Goal: Task Accomplishment & Management: Manage account settings

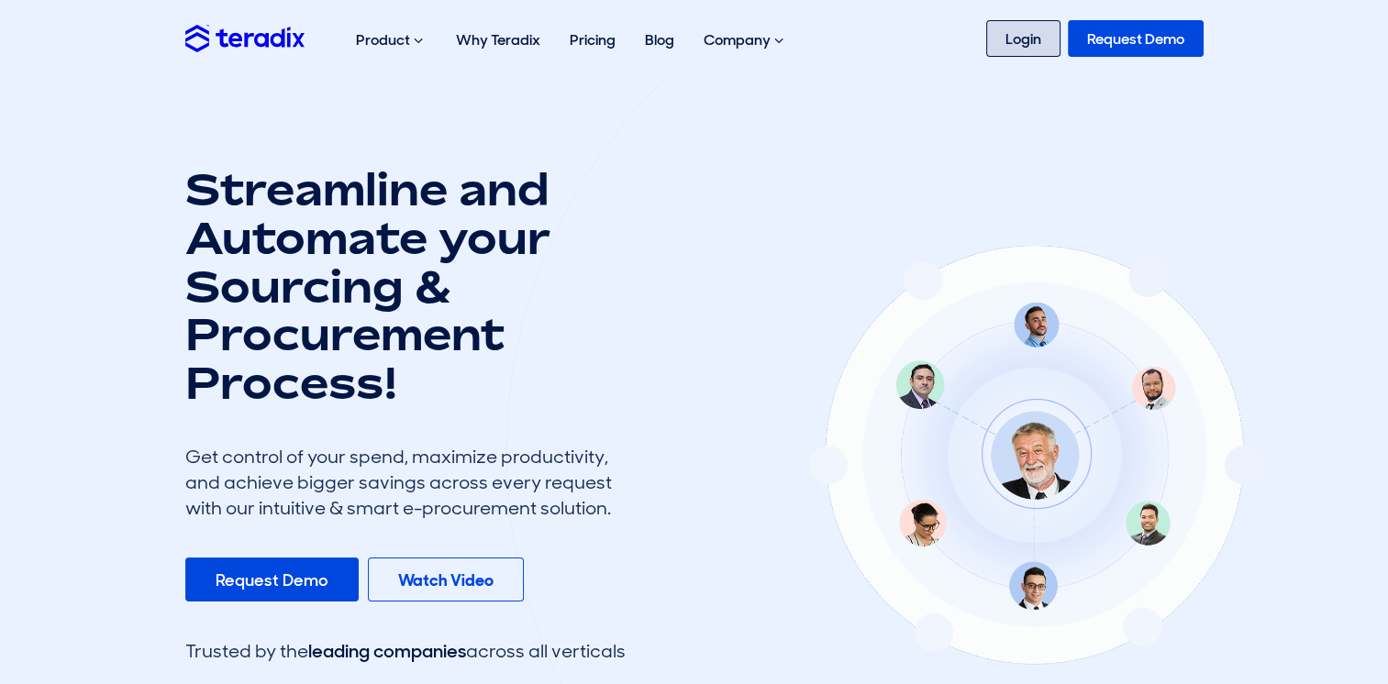
click at [1036, 35] on link "Login" at bounding box center [1023, 38] width 74 height 37
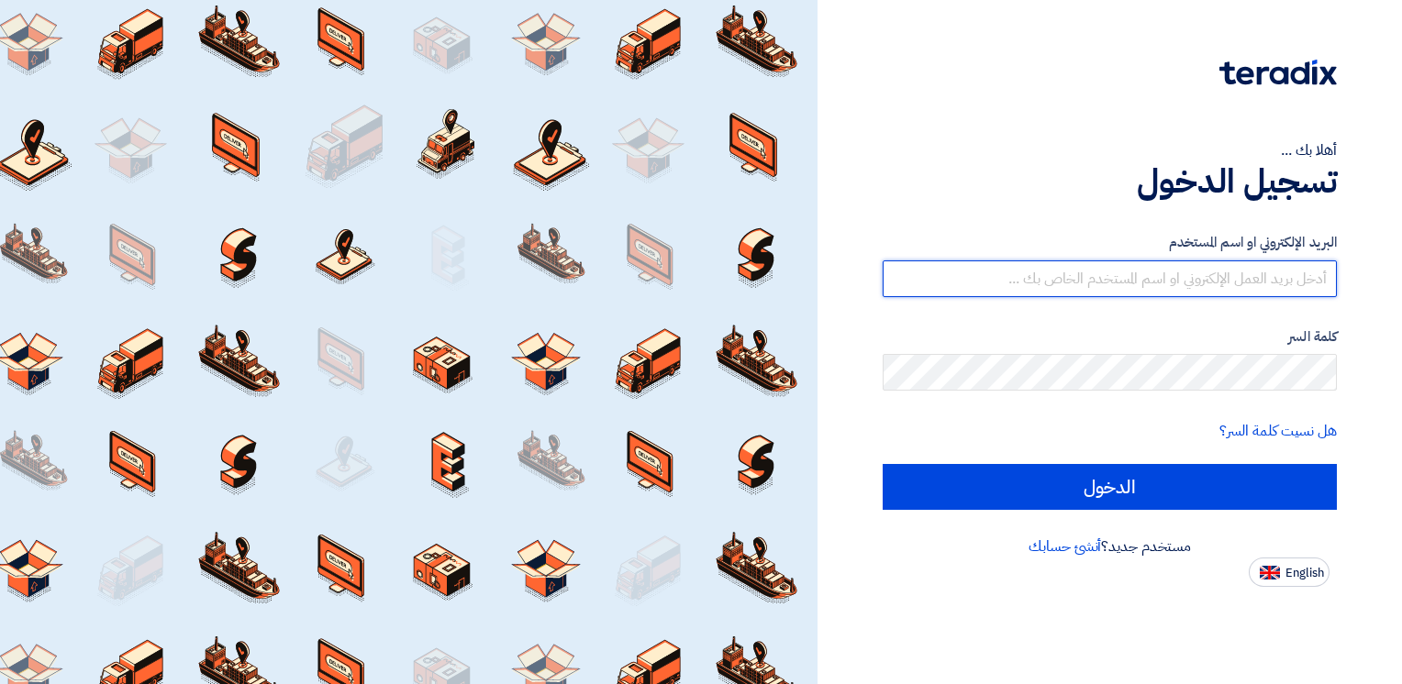
click at [1043, 273] on input "text" at bounding box center [1110, 279] width 454 height 37
type input "[EMAIL_ADDRESS][DOMAIN_NAME]"
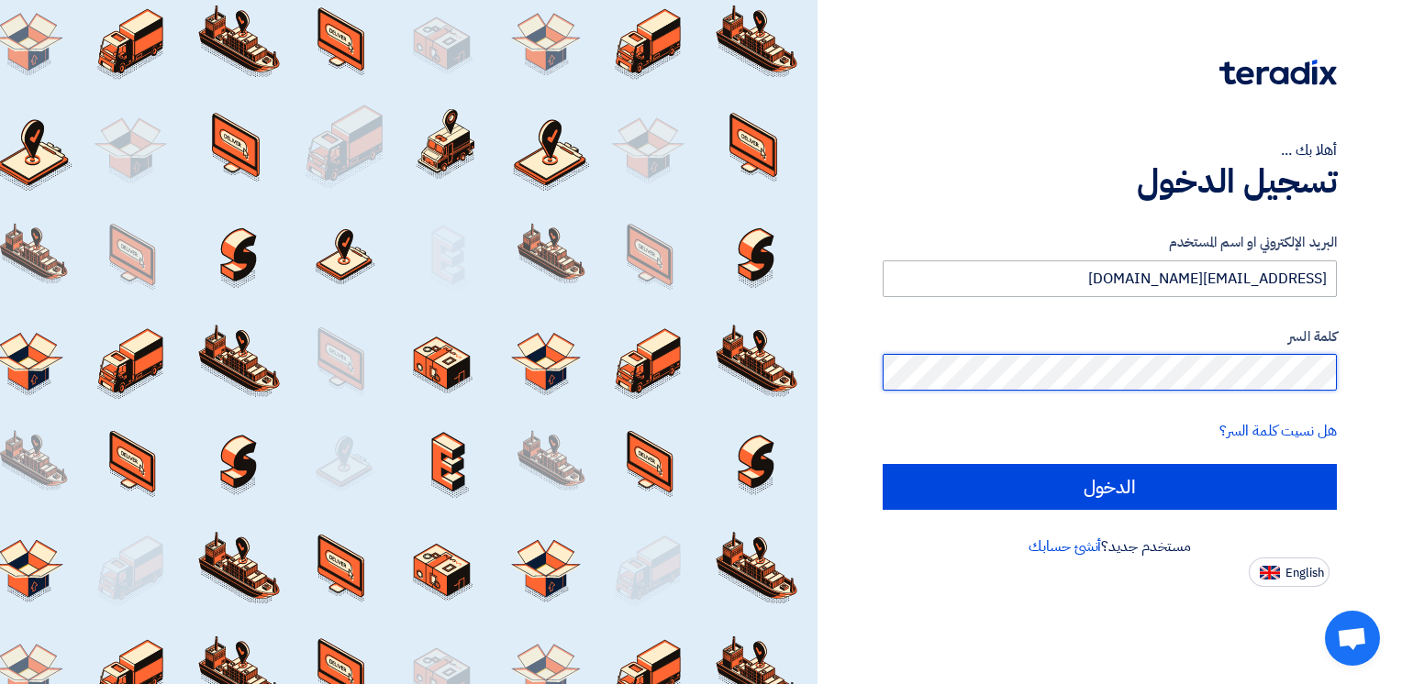
click at [883, 464] on input "الدخول" at bounding box center [1110, 487] width 454 height 46
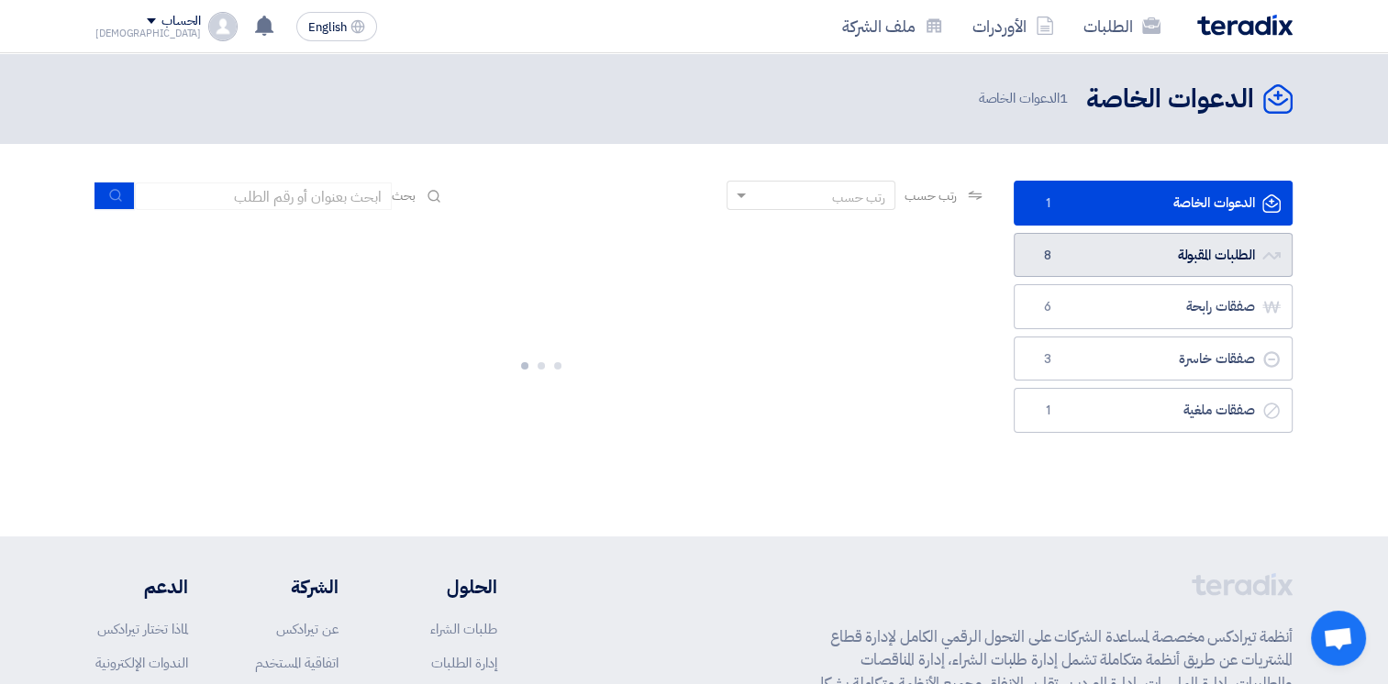
click at [1101, 251] on link "الطلبات المقبولة الطلبات المقبولة 8" at bounding box center [1153, 255] width 279 height 45
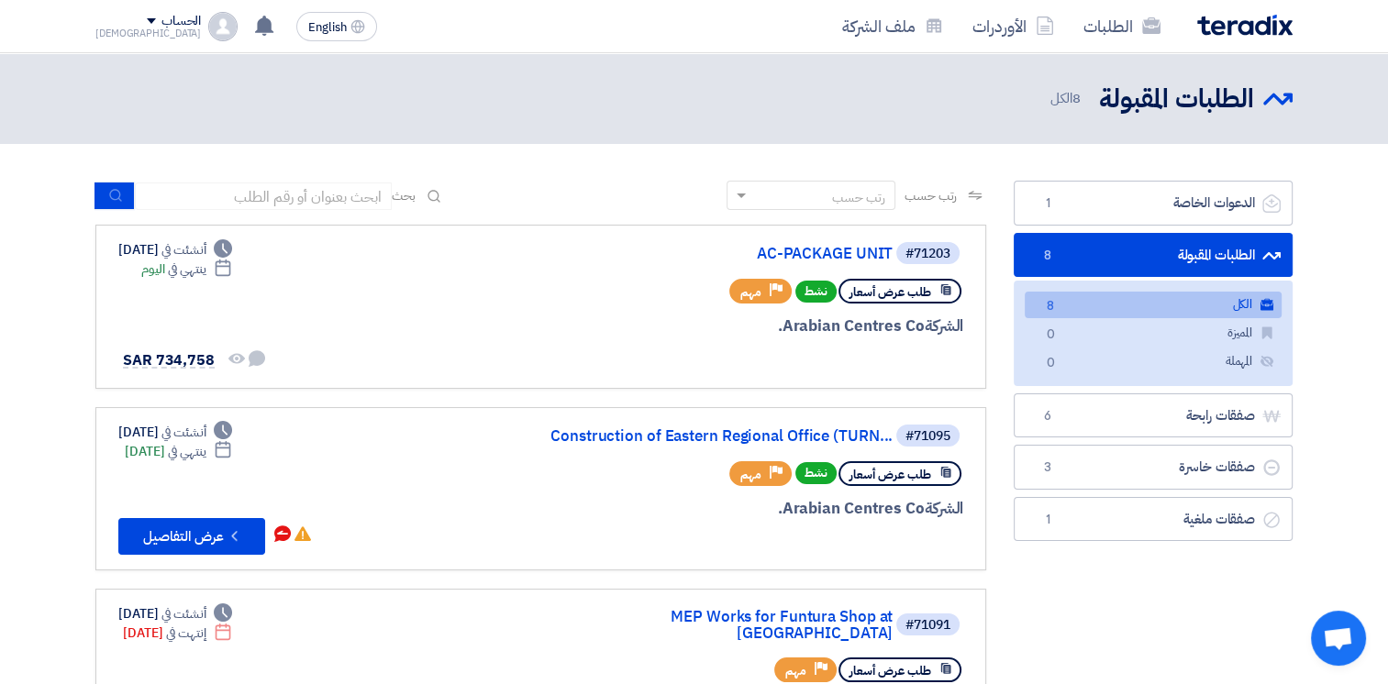
click at [1124, 255] on link "الطلبات المقبولة الطلبات المقبولة 8" at bounding box center [1153, 255] width 279 height 45
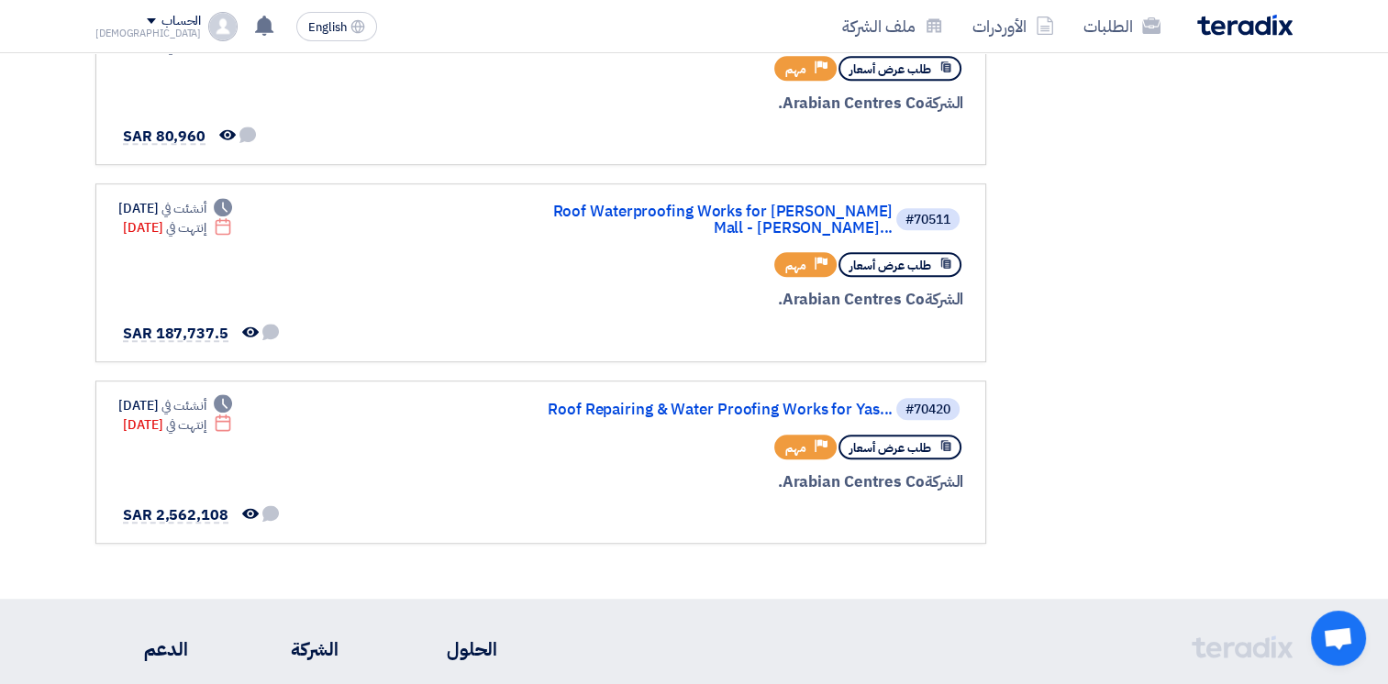
scroll to position [1167, 0]
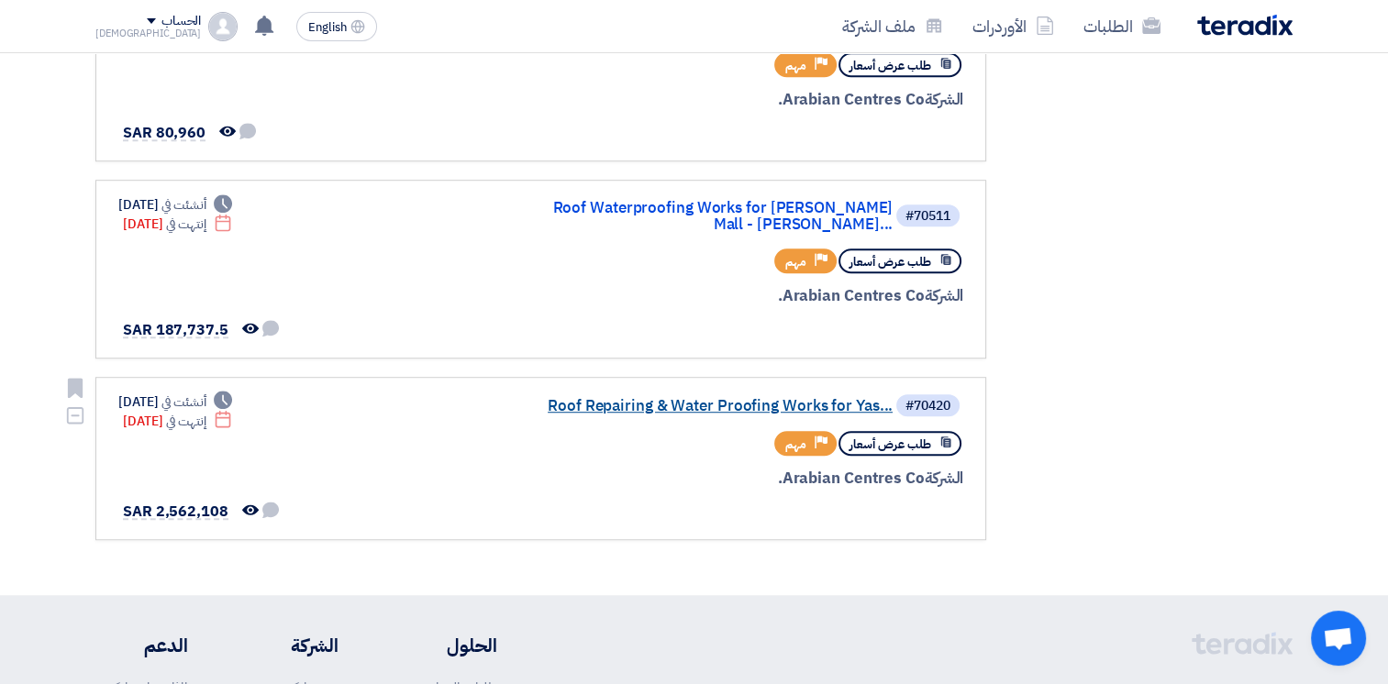
click at [737, 398] on link "Roof Repairing & Water Proofing Works for Yas..." at bounding box center [709, 406] width 367 height 17
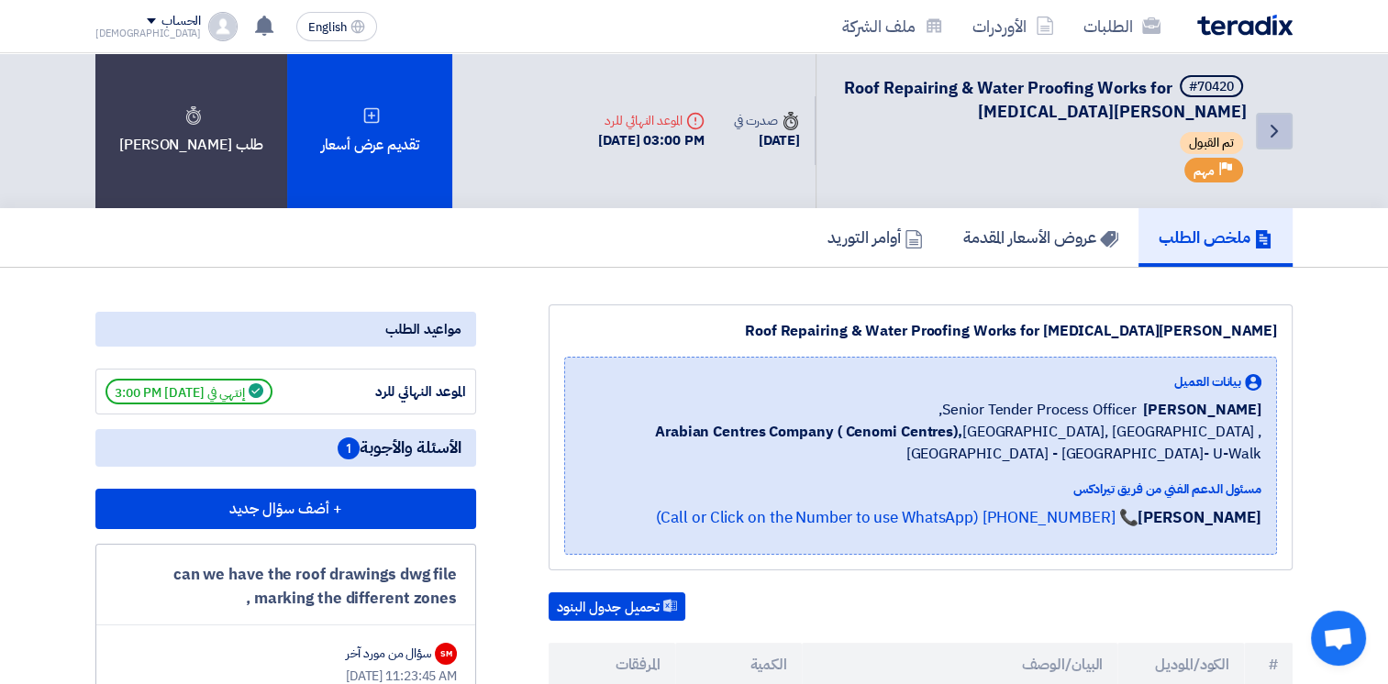
click at [1277, 138] on icon "Back" at bounding box center [1274, 131] width 22 height 22
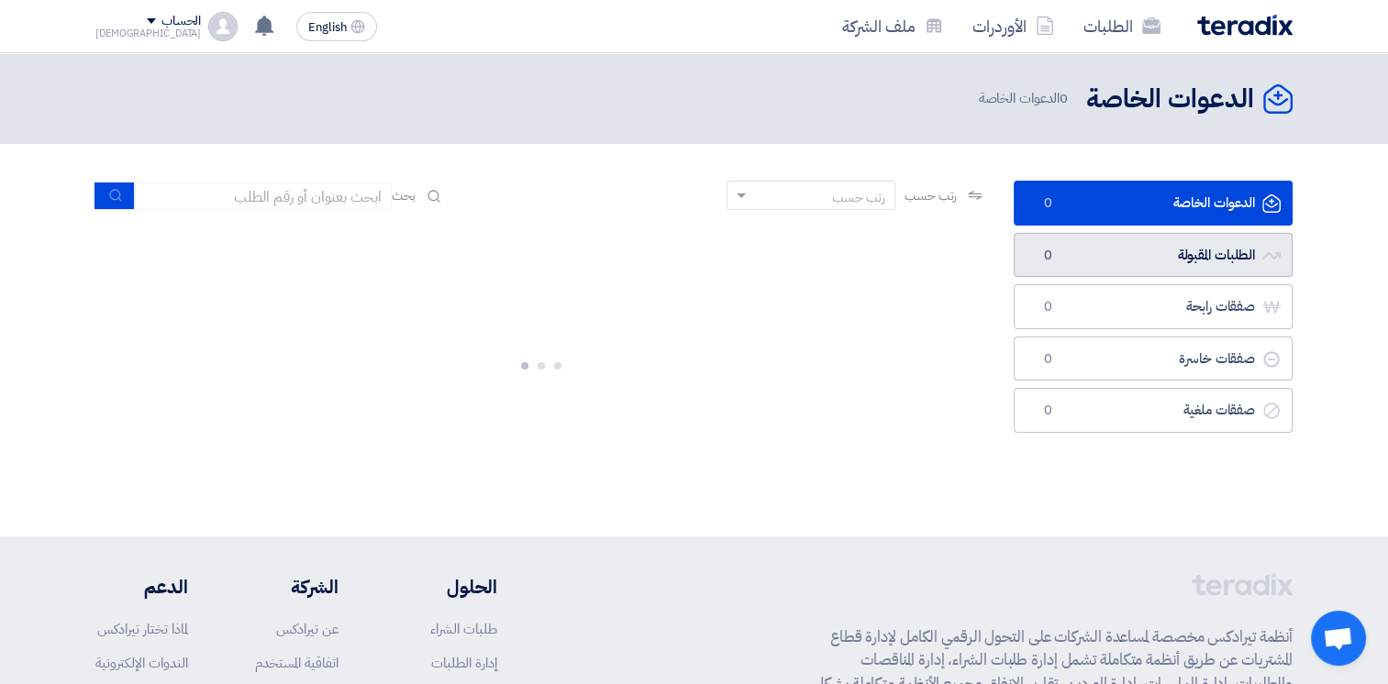
click at [1152, 250] on link "الطلبات المقبولة الطلبات المقبولة 0" at bounding box center [1153, 255] width 279 height 45
